Goal: Entertainment & Leisure: Consume media (video, audio)

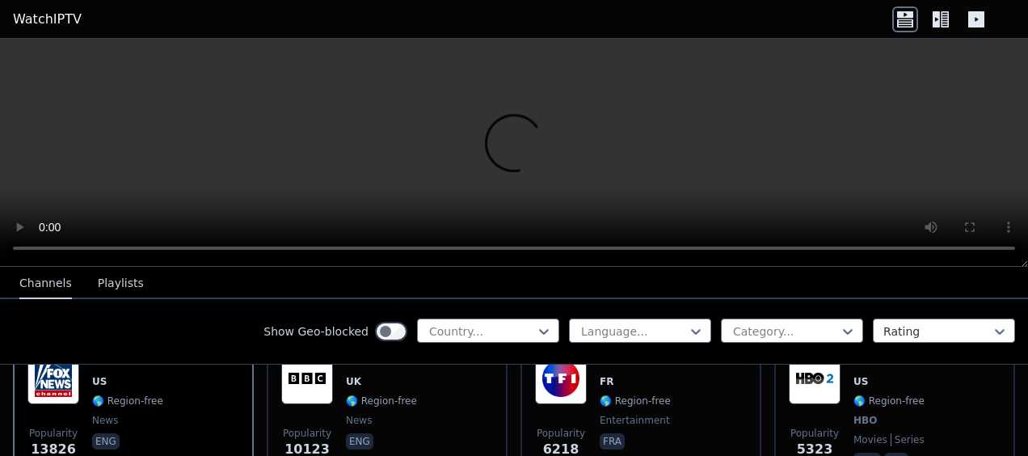
scroll to position [243, 0]
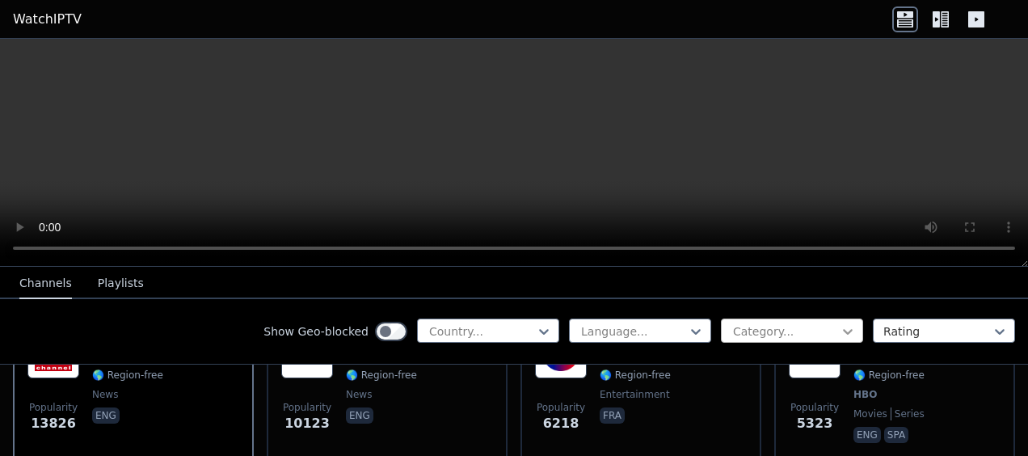
click at [840, 335] on icon at bounding box center [848, 331] width 16 height 16
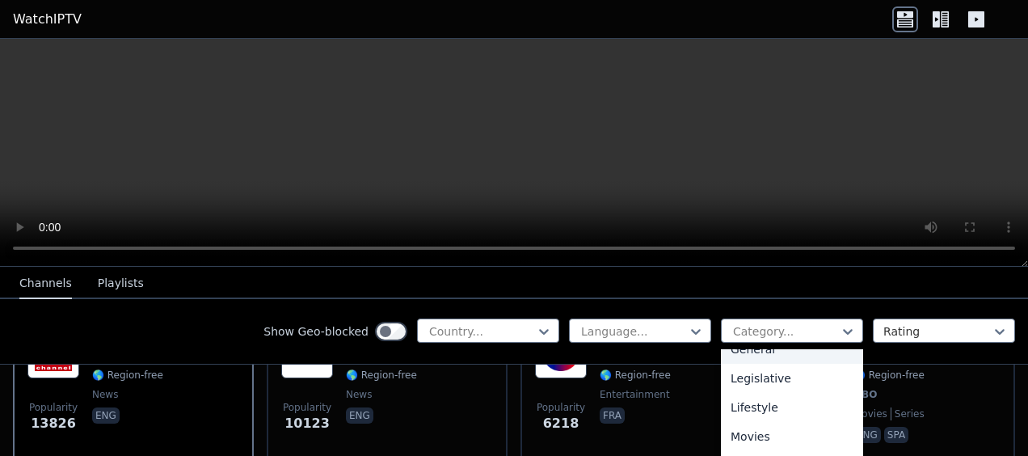
scroll to position [404, 0]
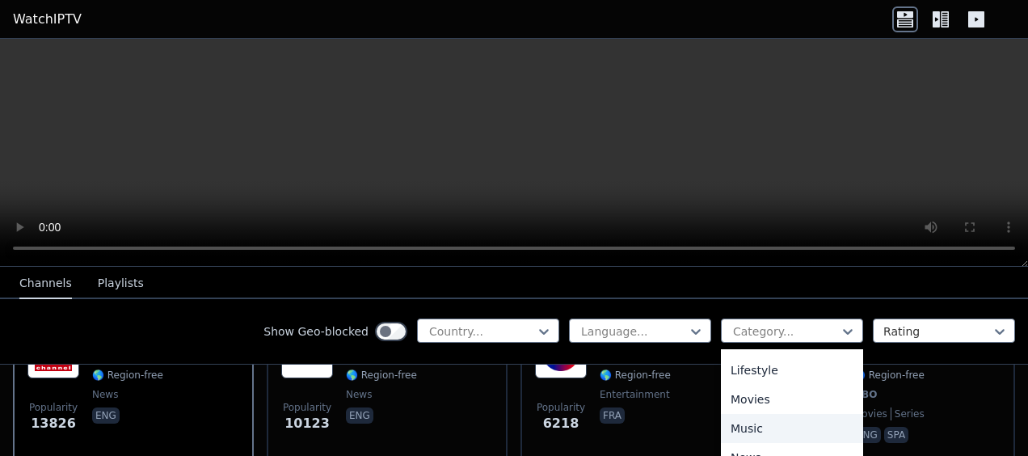
click at [747, 429] on div "Music" at bounding box center [792, 428] width 142 height 29
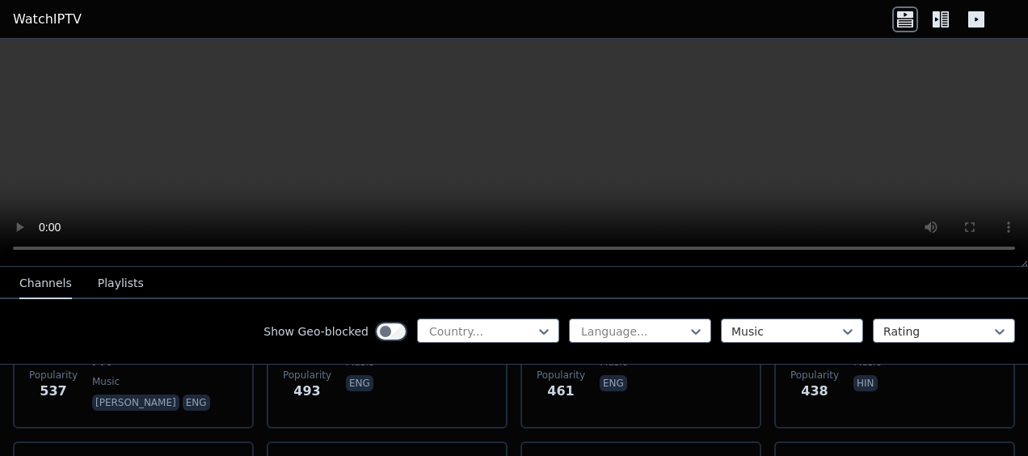
scroll to position [647, 0]
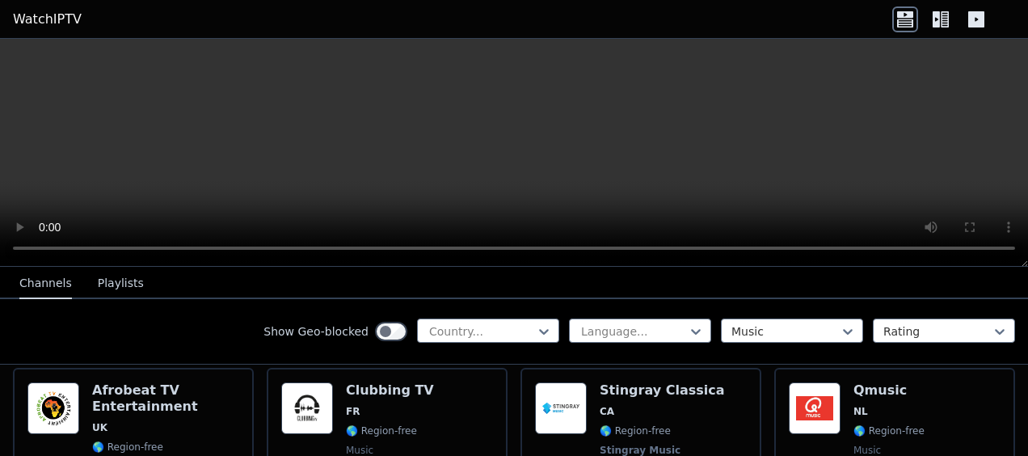
scroll to position [323, 0]
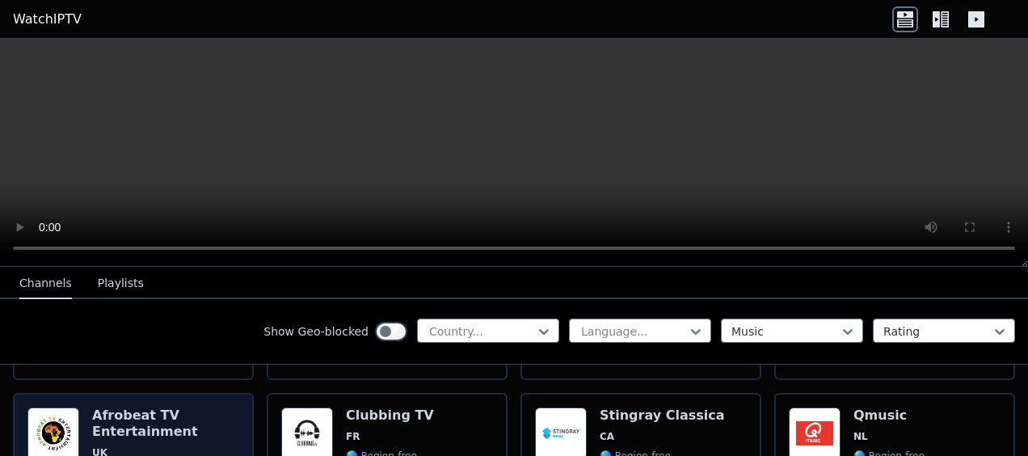
click at [132, 410] on h6 "Afrobeat TV Entertainment" at bounding box center [165, 423] width 147 height 32
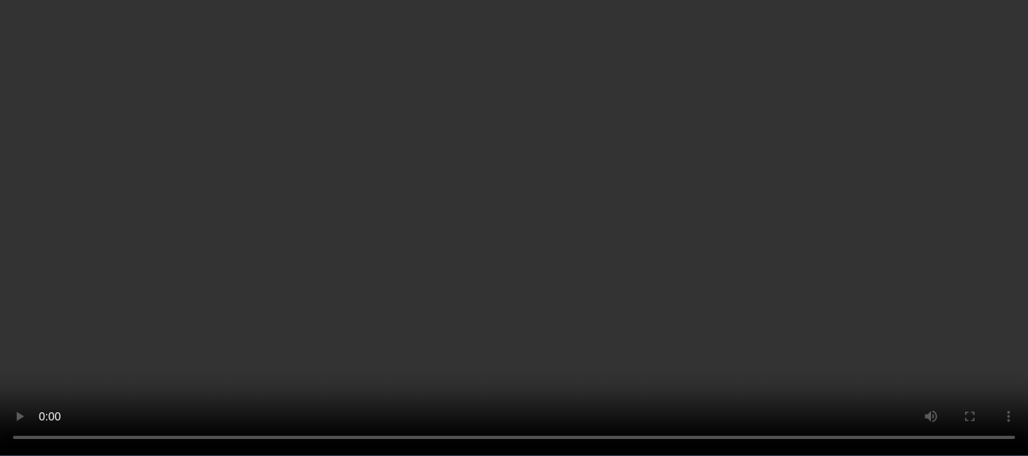
scroll to position [566, 0]
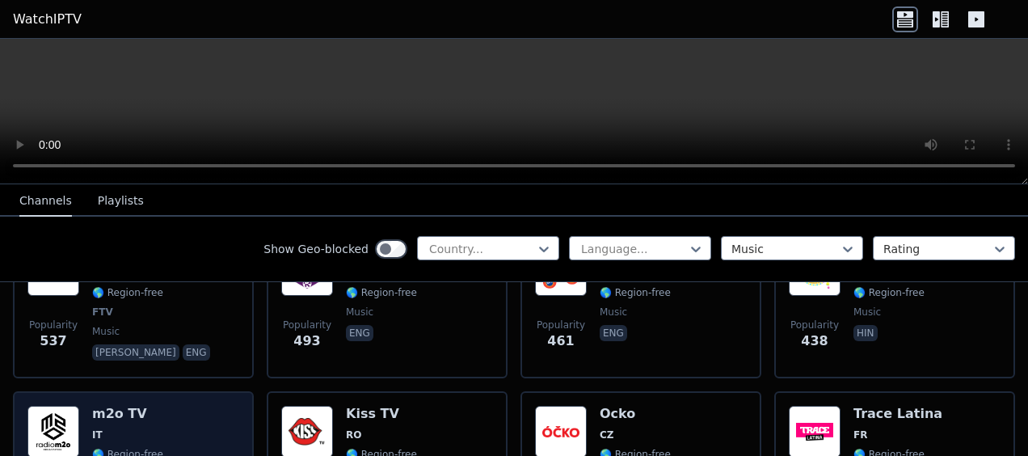
click at [126, 408] on div "m2o TV IT 🌎 Region-free music ita" at bounding box center [127, 464] width 71 height 116
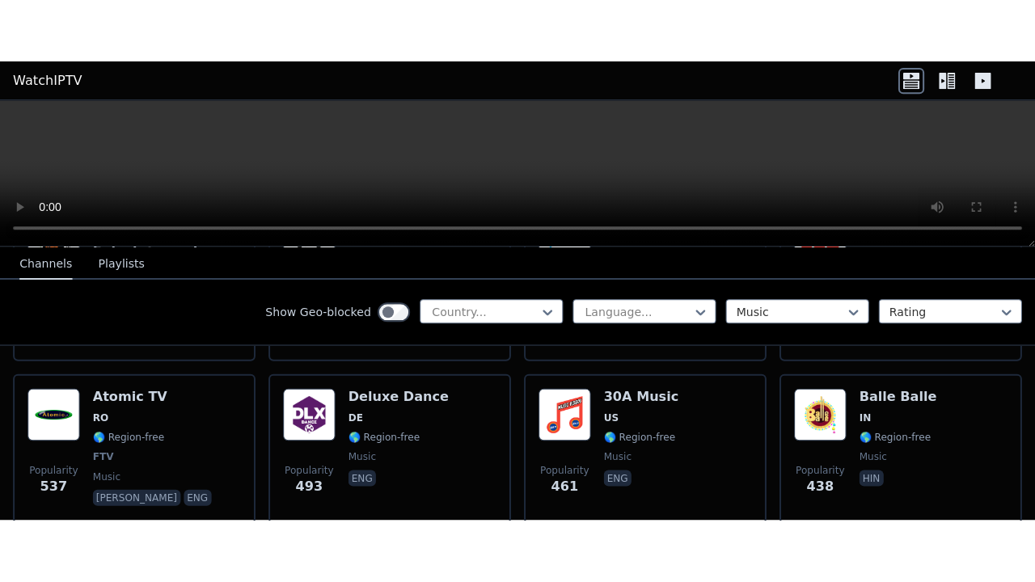
scroll to position [323, 0]
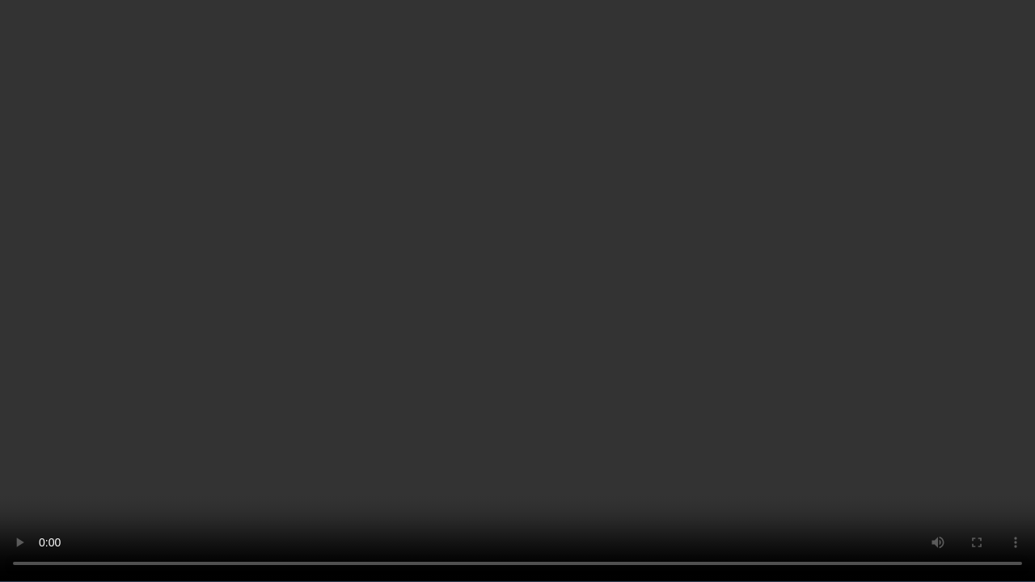
drag, startPoint x: 1034, startPoint y: 581, endPoint x: 260, endPoint y: 0, distance: 967.6
click at [260, 0] on video at bounding box center [517, 291] width 1035 height 582
